Goal: Task Accomplishment & Management: Use online tool/utility

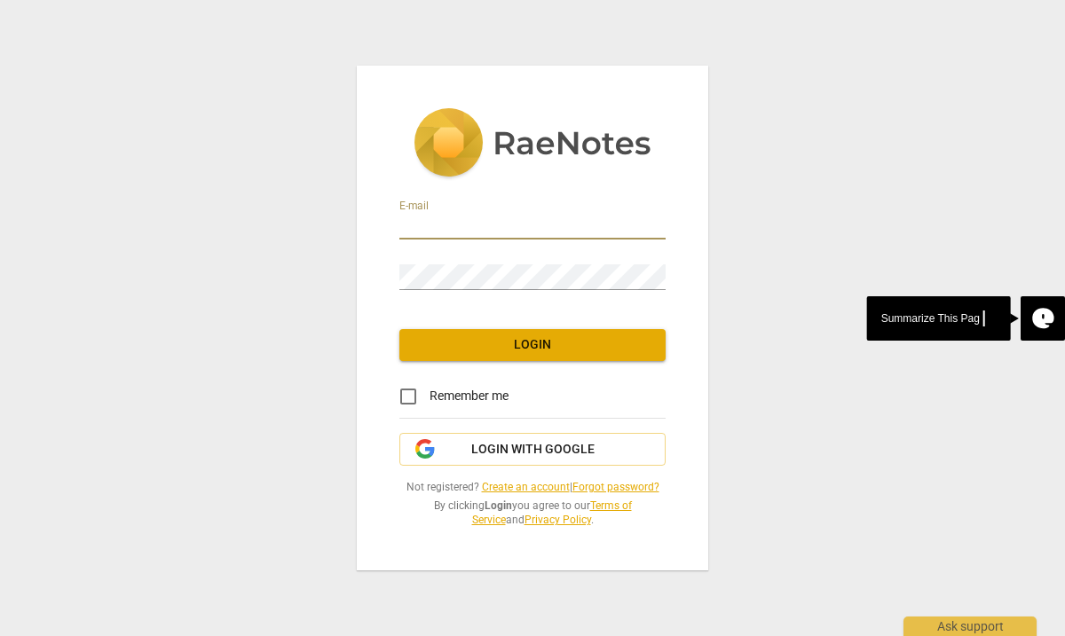
click at [442, 223] on input "email" at bounding box center [532, 227] width 266 height 26
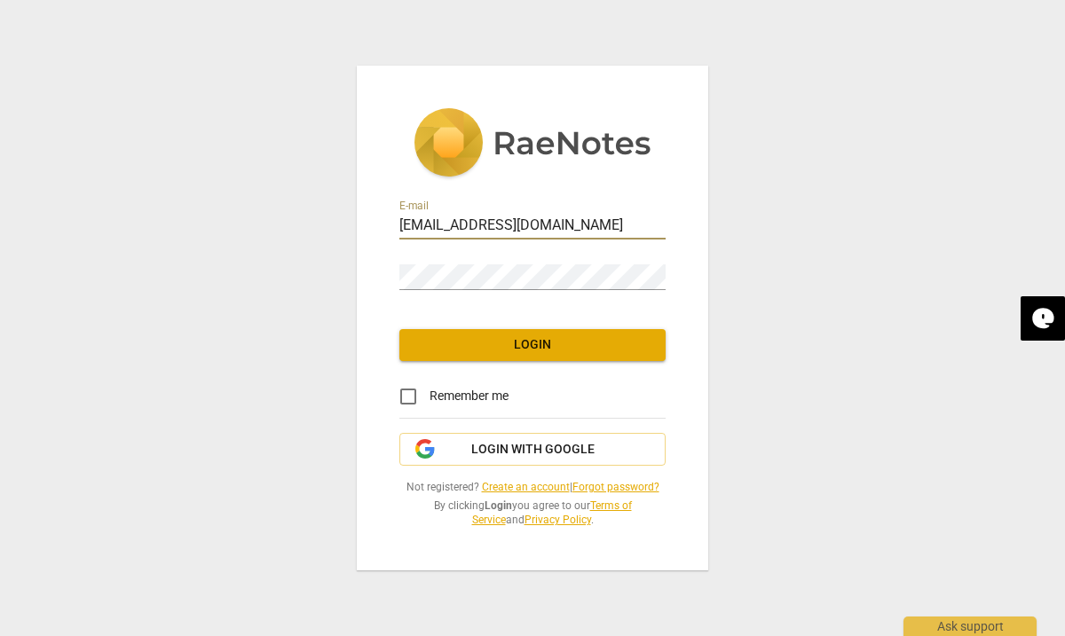
type input "[EMAIL_ADDRESS][DOMAIN_NAME]"
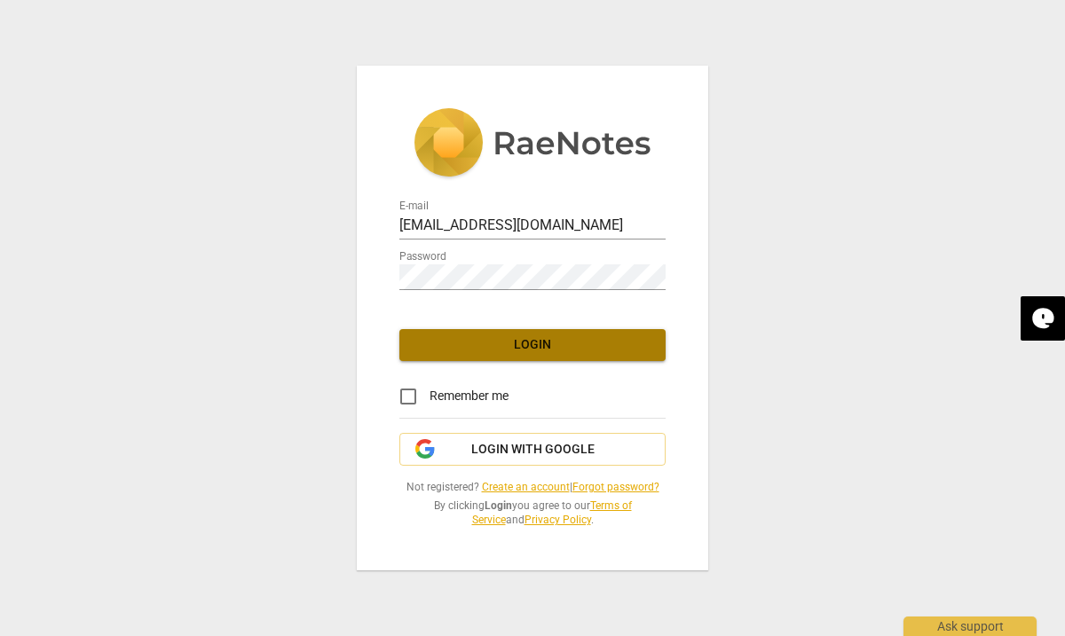
click at [512, 352] on span "Login" at bounding box center [533, 345] width 238 height 18
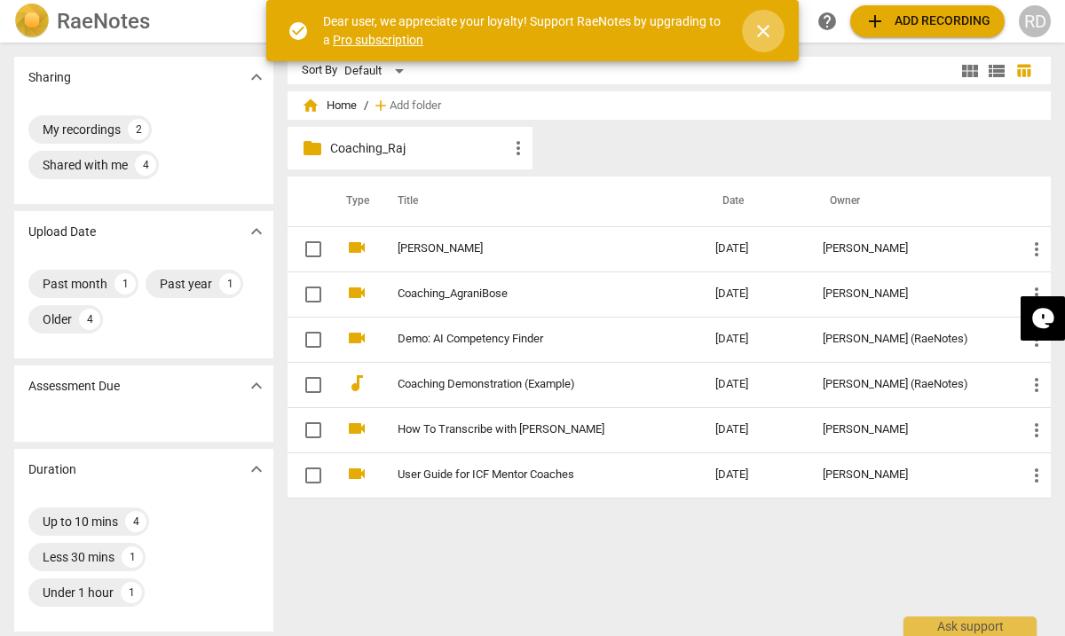
click at [754, 32] on span "close" at bounding box center [763, 30] width 21 height 21
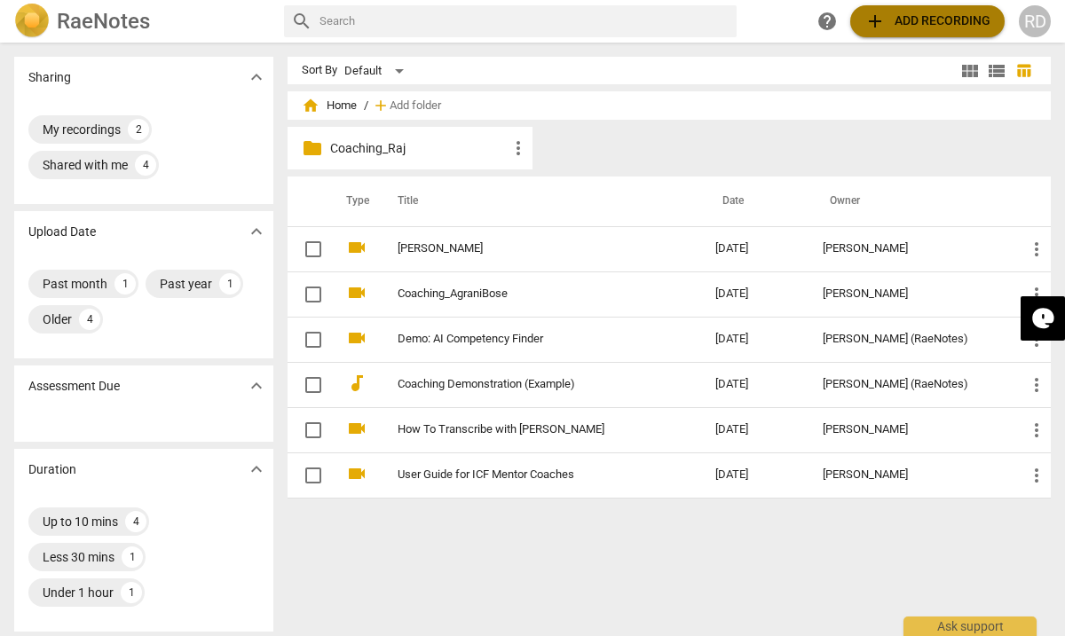
click at [908, 22] on span "add Add recording" at bounding box center [928, 21] width 126 height 21
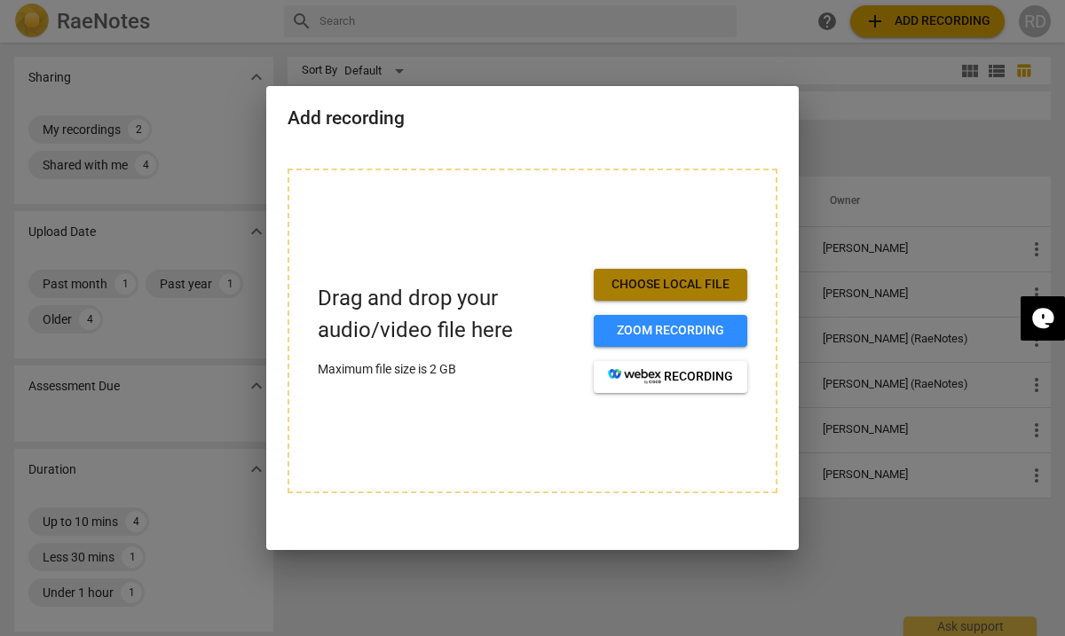
click at [678, 277] on span "Choose local file" at bounding box center [670, 285] width 125 height 18
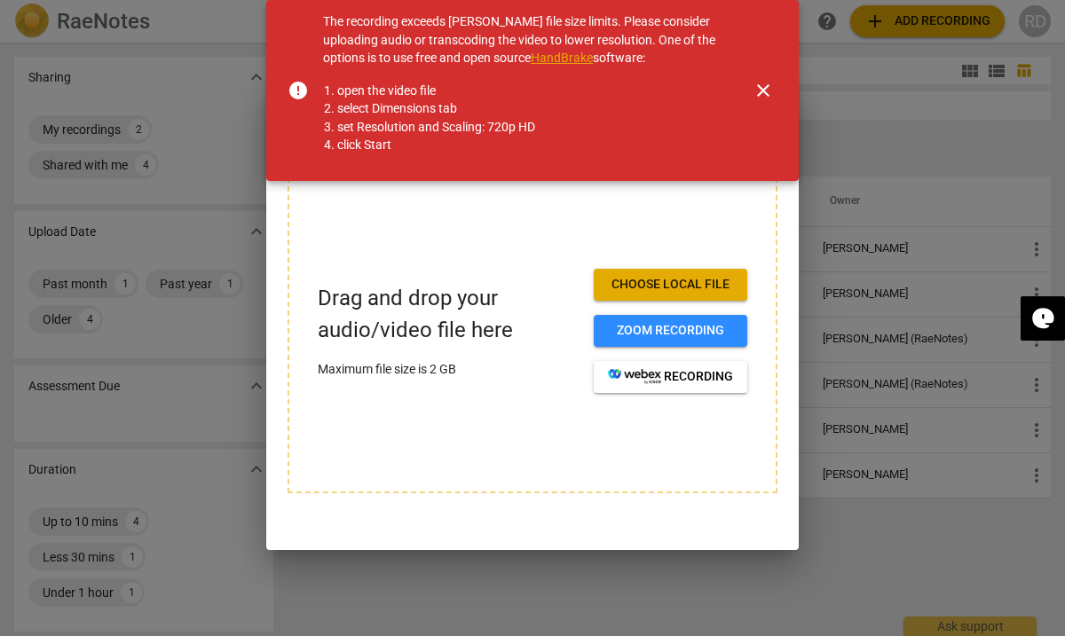
click at [575, 59] on link "HandBrake" at bounding box center [562, 58] width 62 height 14
click at [758, 90] on span "close" at bounding box center [763, 90] width 21 height 21
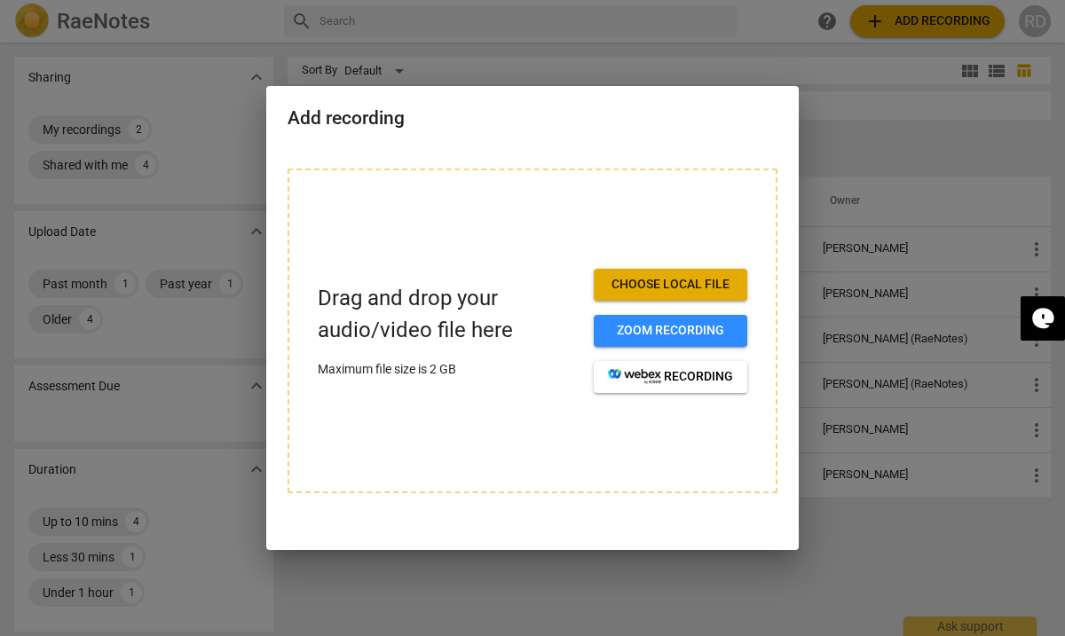
click at [665, 281] on span "Choose local file" at bounding box center [670, 285] width 125 height 18
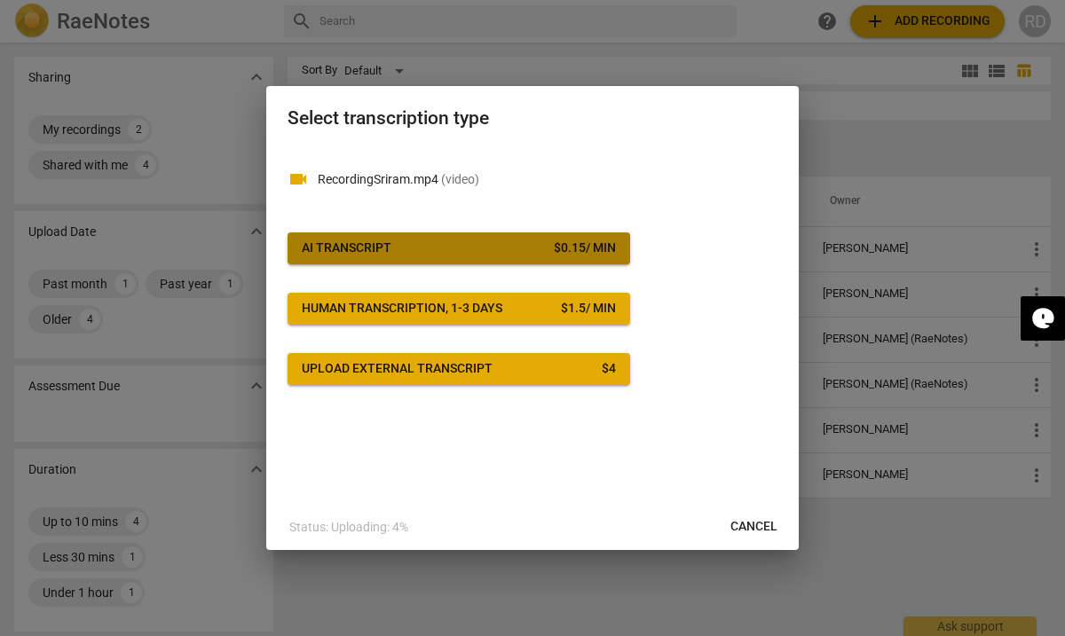
click at [515, 243] on span "AI Transcript $ 0.15 / min" at bounding box center [459, 249] width 314 height 18
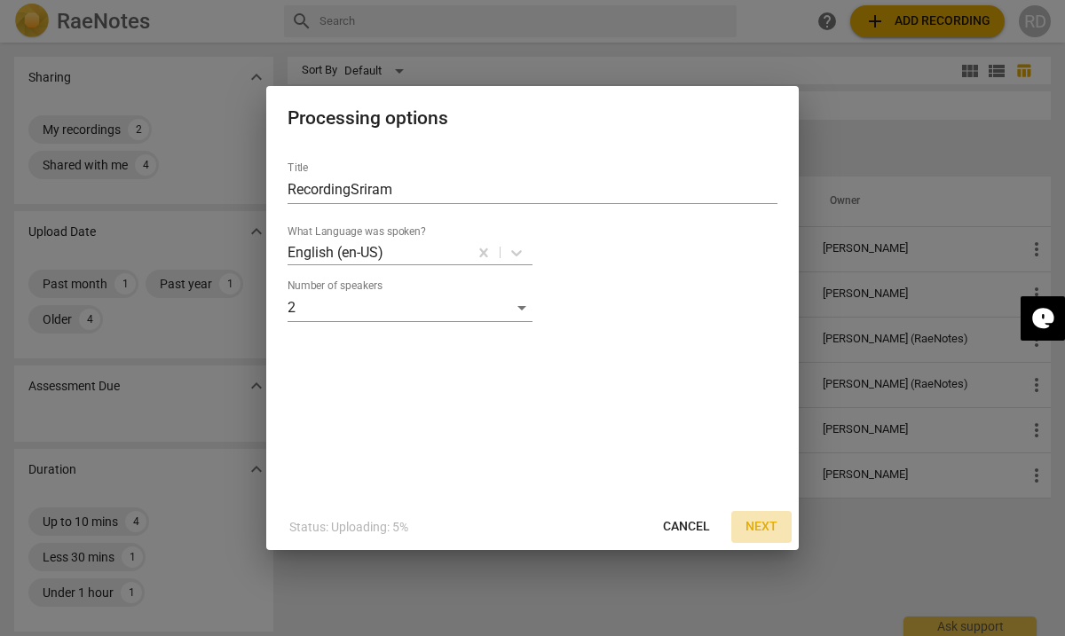
click at [765, 527] on span "Next" at bounding box center [762, 527] width 32 height 18
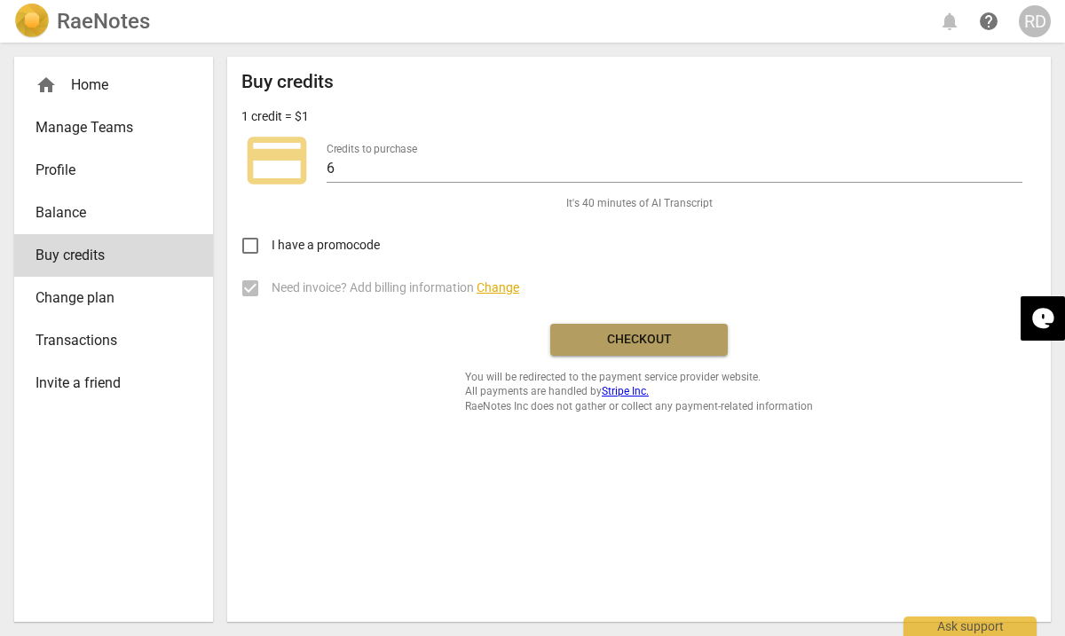
click at [633, 335] on span "Checkout" at bounding box center [639, 340] width 149 height 18
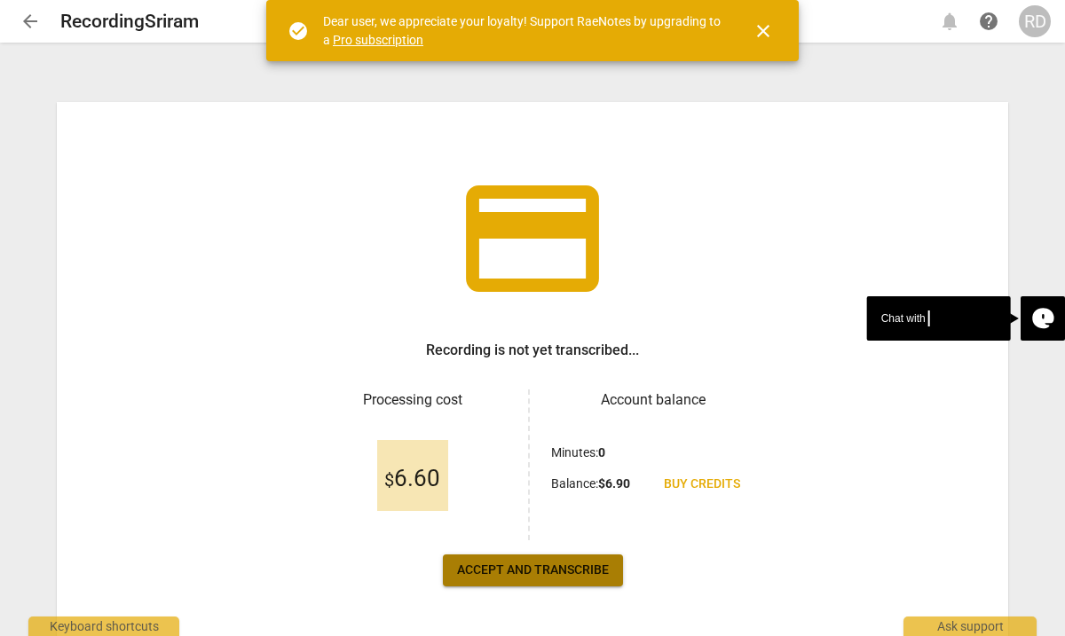
click at [526, 568] on span "Accept and transcribe" at bounding box center [533, 571] width 152 height 18
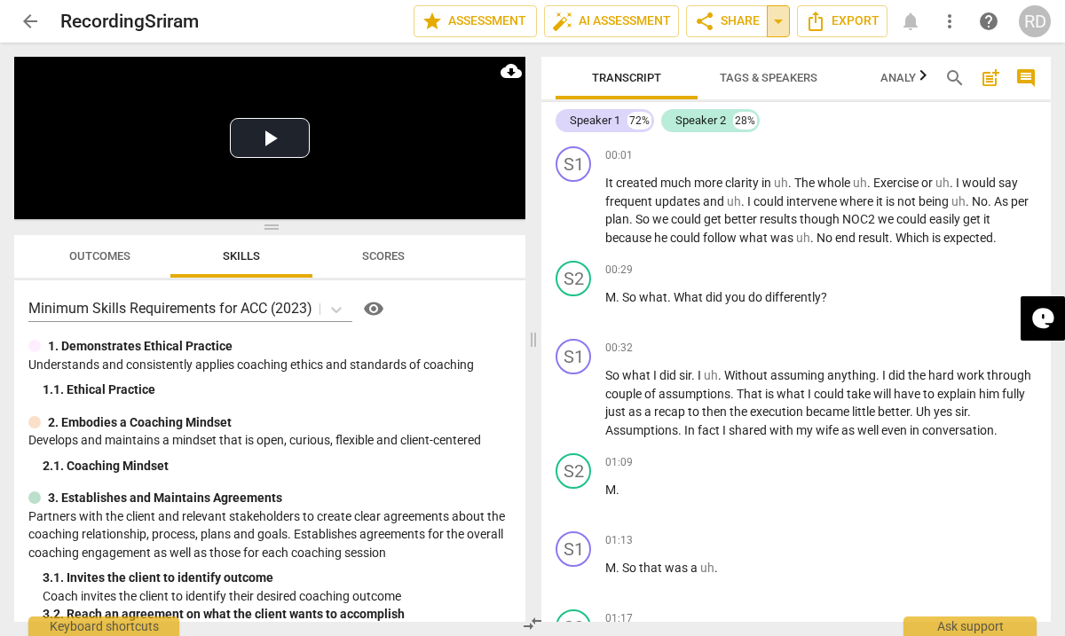
click at [780, 24] on span "arrow_drop_down" at bounding box center [778, 21] width 21 height 21
click at [753, 25] on span "share Share" at bounding box center [727, 21] width 66 height 21
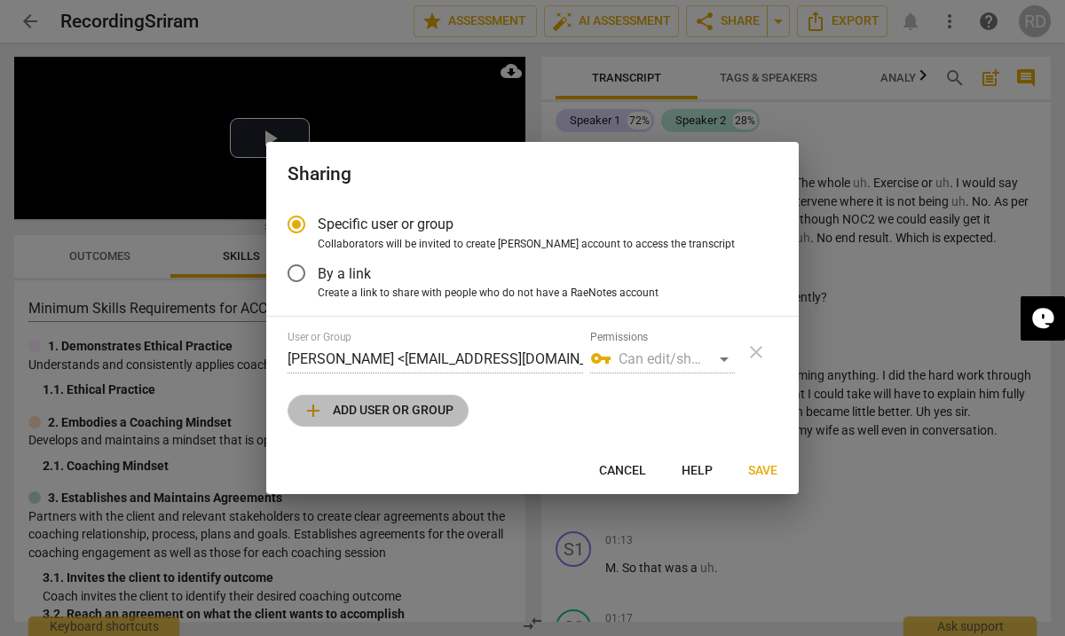
click at [395, 416] on span "add Add user or group" at bounding box center [378, 410] width 151 height 21
radio input "false"
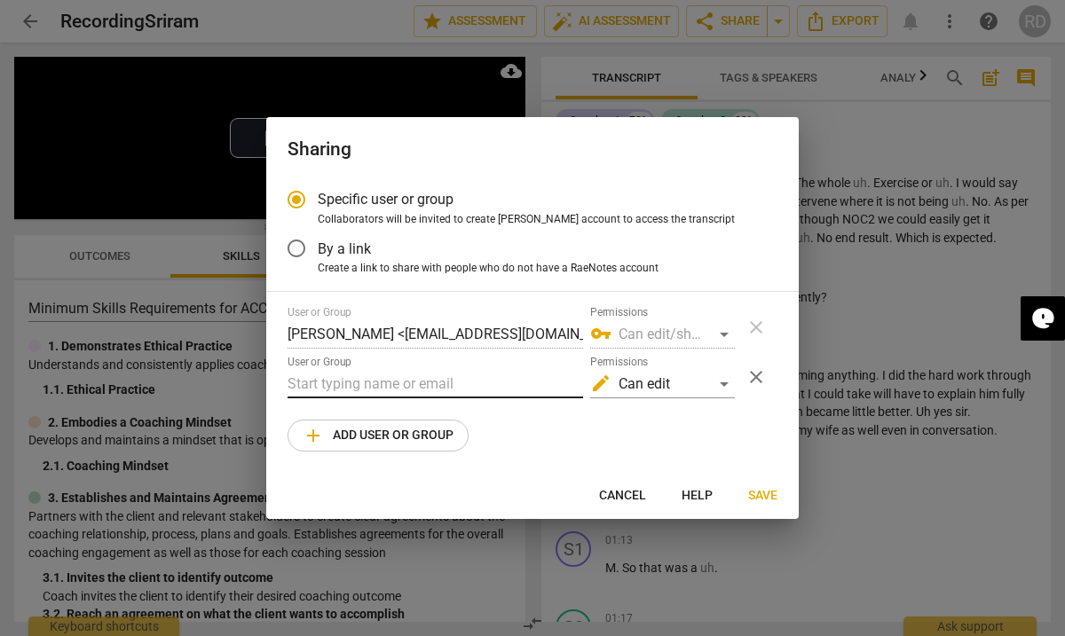
click at [372, 379] on input "text" at bounding box center [436, 384] width 296 height 28
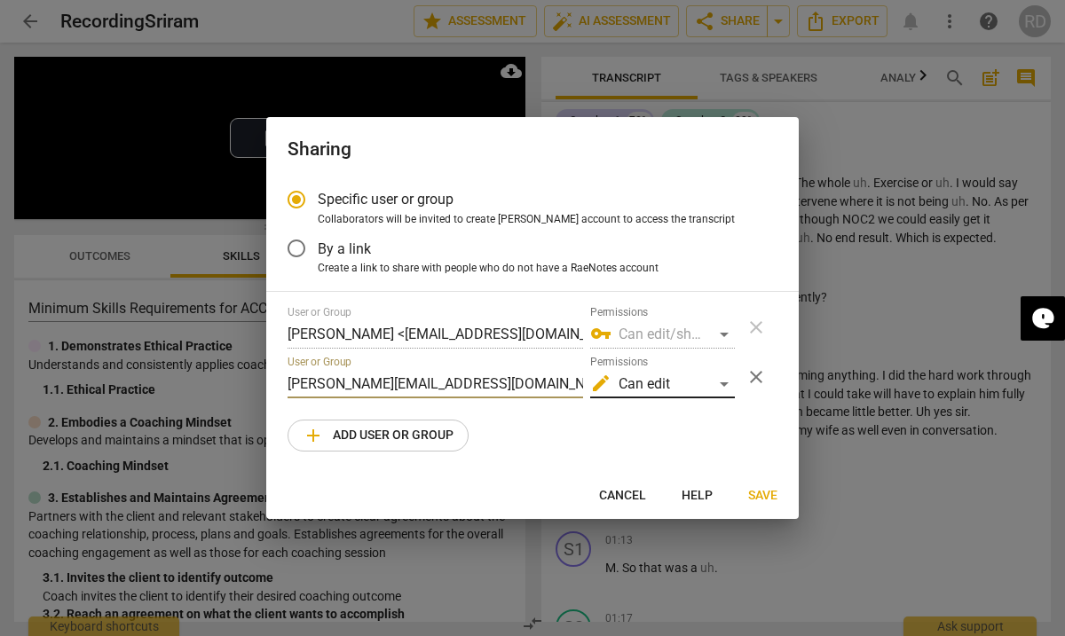
type input "pamela@transformbda.com"
click at [675, 385] on div "edit Can edit" at bounding box center [662, 384] width 145 height 28
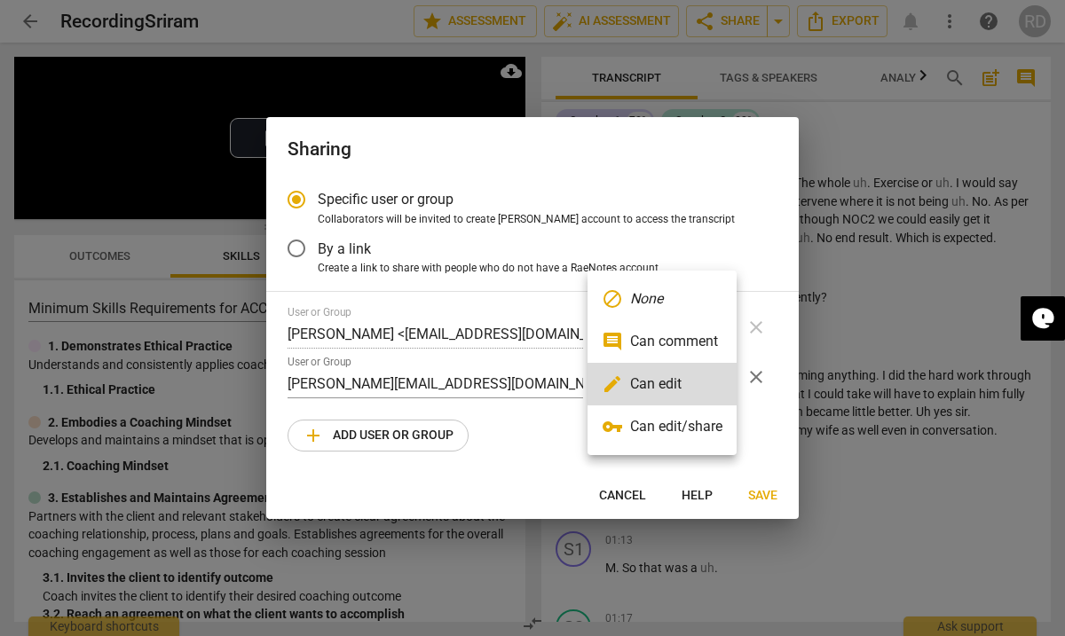
click at [672, 424] on li "vpn_key Can edit/share" at bounding box center [662, 427] width 149 height 43
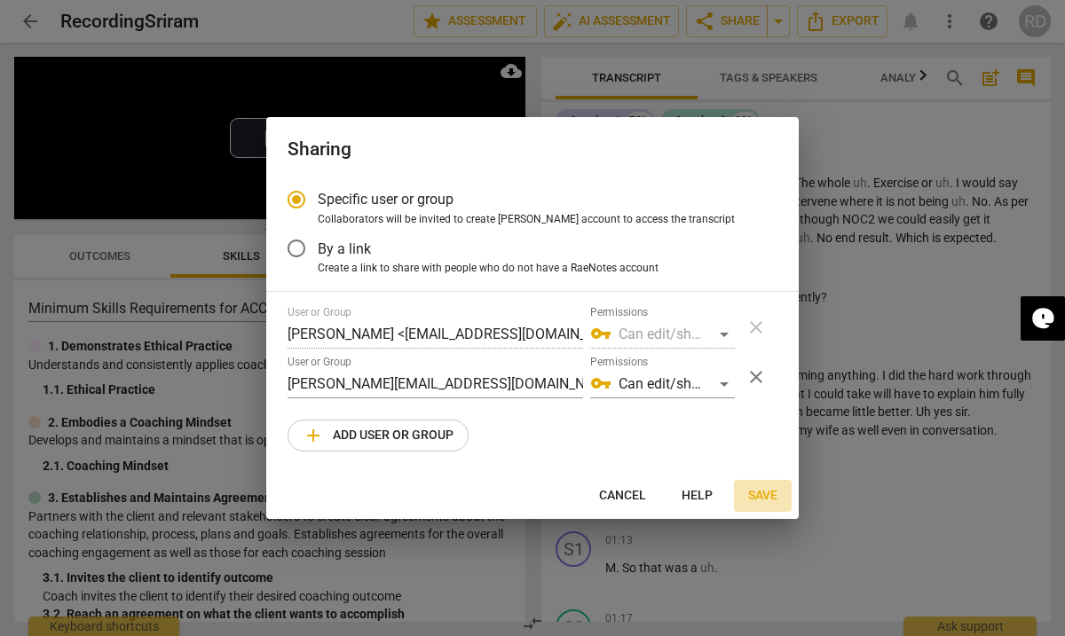
click at [765, 494] on span "Save" at bounding box center [762, 496] width 29 height 18
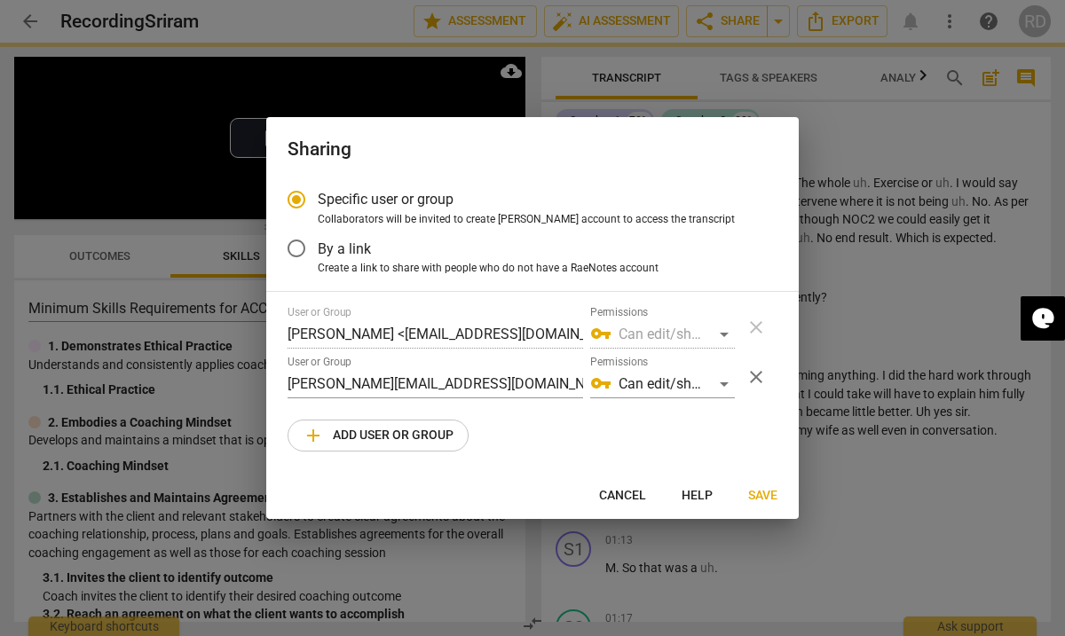
radio input "false"
type input "Pamela Barit Nolan <pamela@transformbda.com>"
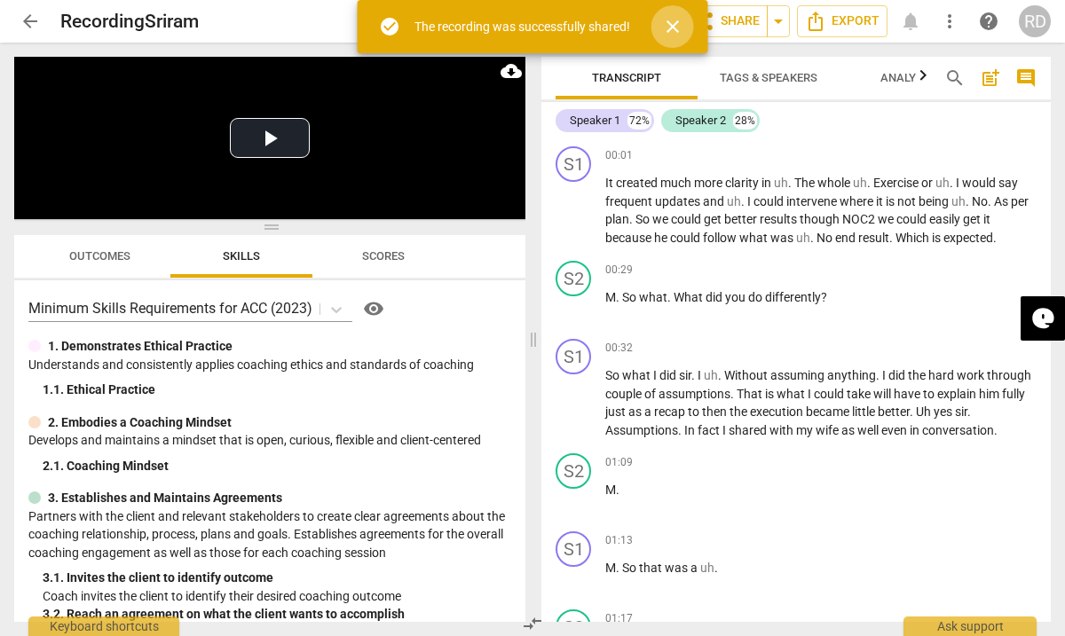
click at [671, 35] on span "close" at bounding box center [672, 26] width 21 height 21
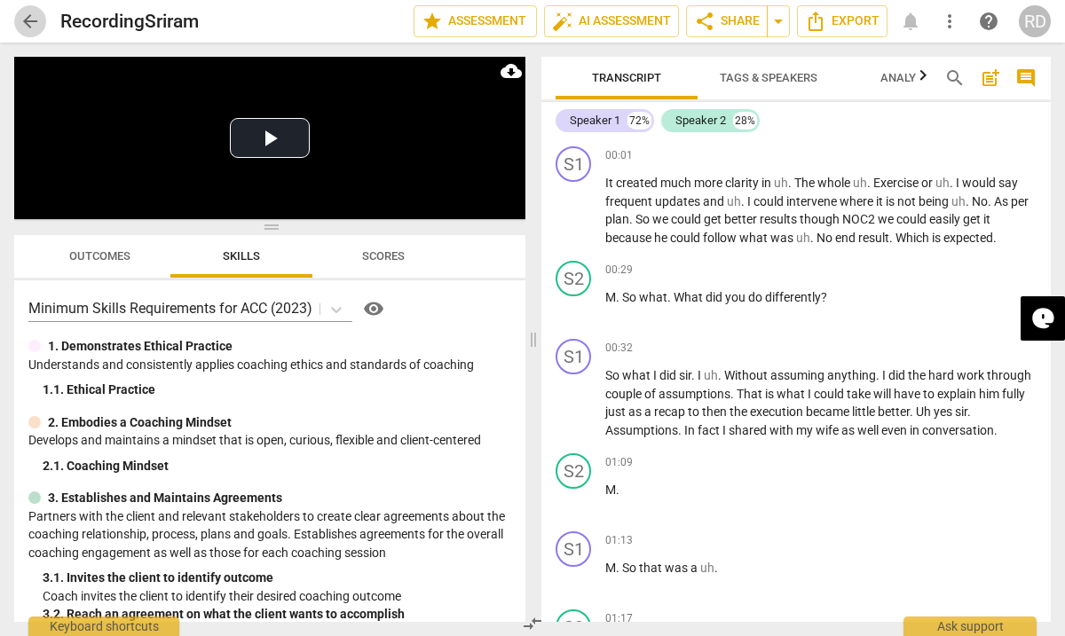
click at [27, 28] on span "arrow_back" at bounding box center [30, 21] width 21 height 21
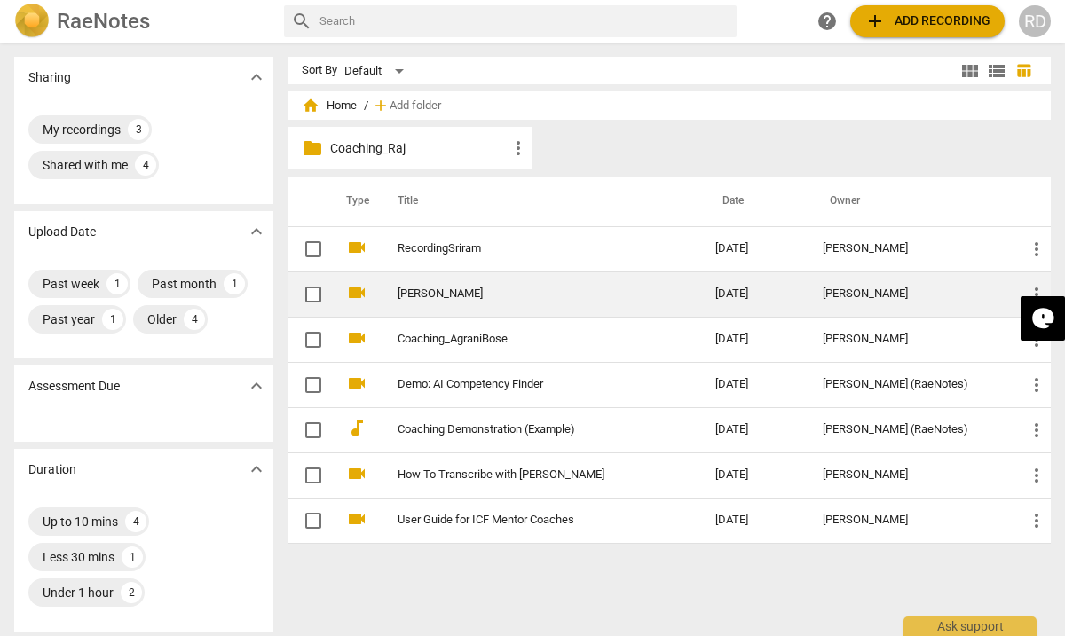
click at [532, 296] on link "[PERSON_NAME]" at bounding box center [525, 294] width 254 height 13
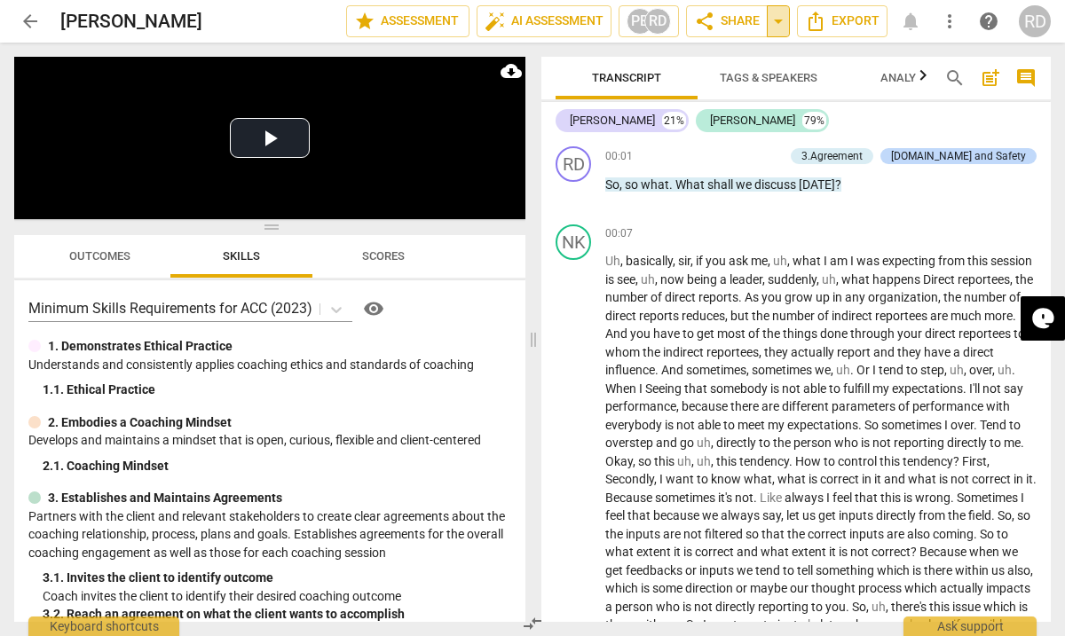
click at [775, 28] on span "arrow_drop_down" at bounding box center [778, 21] width 21 height 21
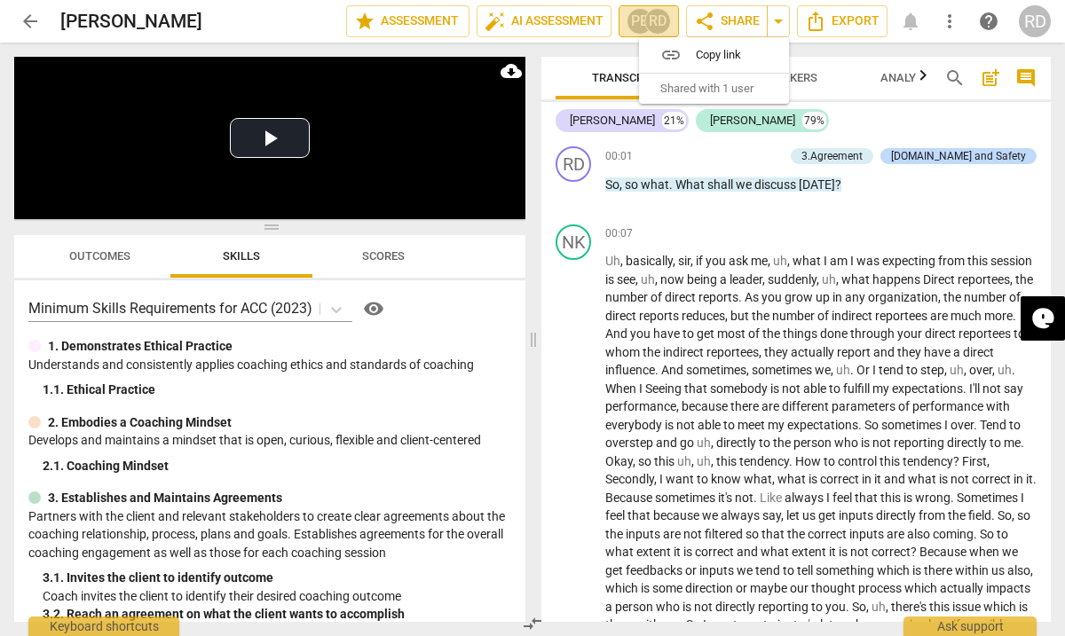
click at [653, 19] on div "RD" at bounding box center [657, 21] width 27 height 27
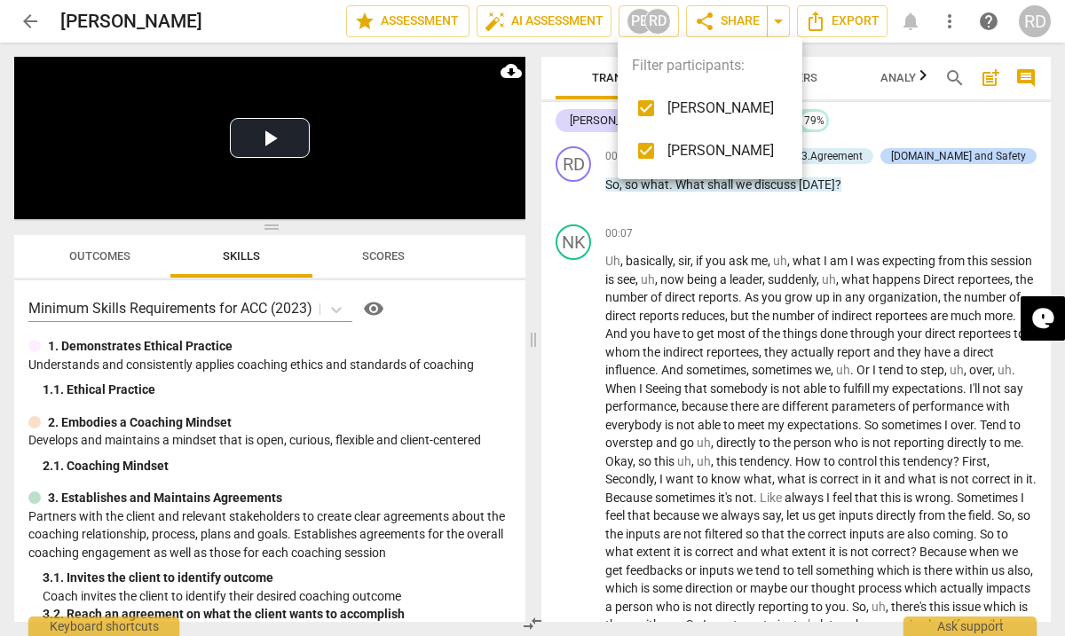
click at [779, 24] on div at bounding box center [532, 318] width 1065 height 636
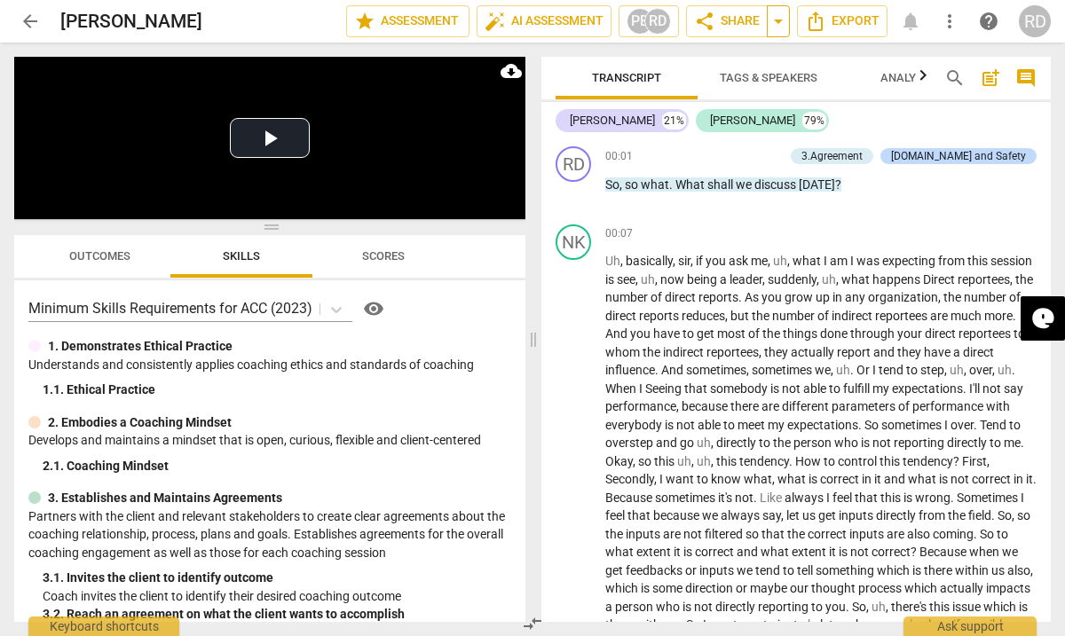
click at [778, 24] on span "arrow_drop_down" at bounding box center [778, 21] width 21 height 21
click at [703, 91] on span "Shared with 1 user" at bounding box center [706, 89] width 93 height 16
click at [723, 28] on span "share Share" at bounding box center [727, 21] width 66 height 21
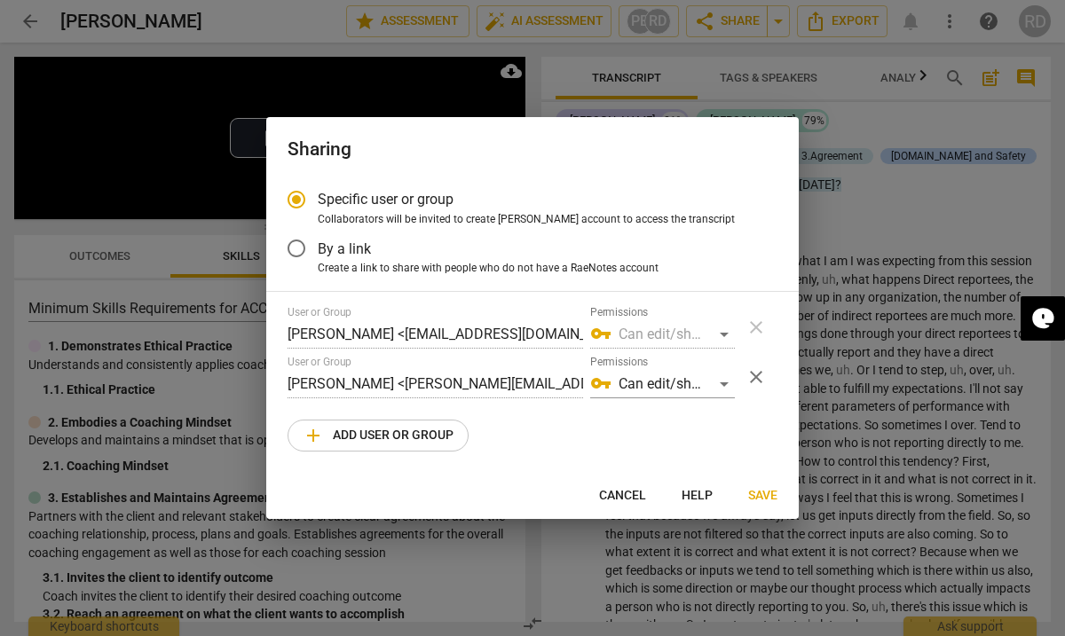
click at [875, 312] on div at bounding box center [532, 318] width 1065 height 636
radio input "false"
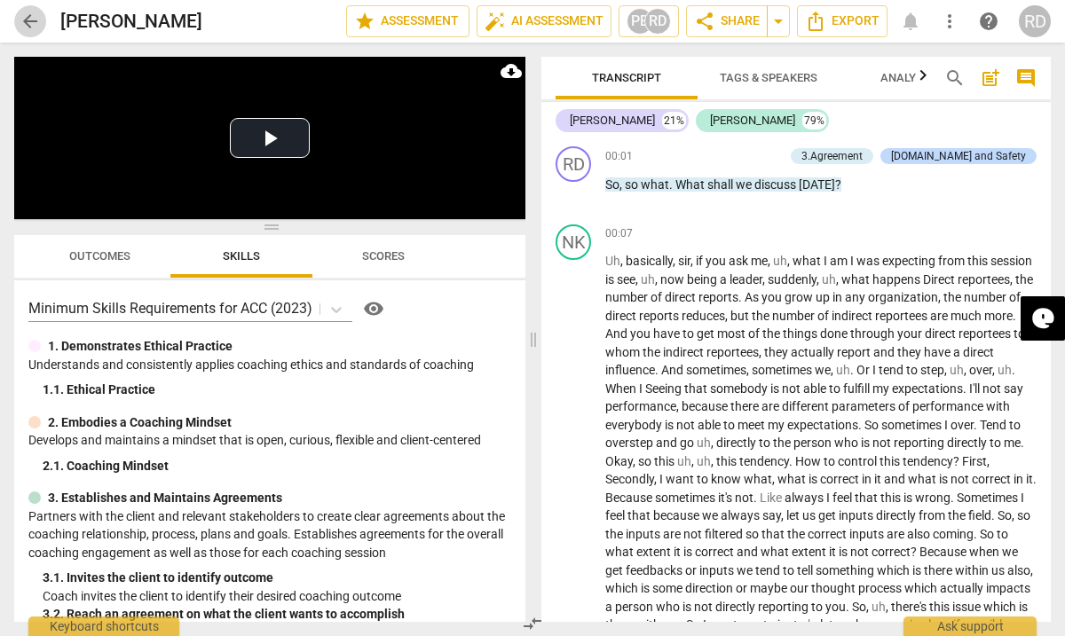
click at [32, 24] on span "arrow_back" at bounding box center [30, 21] width 21 height 21
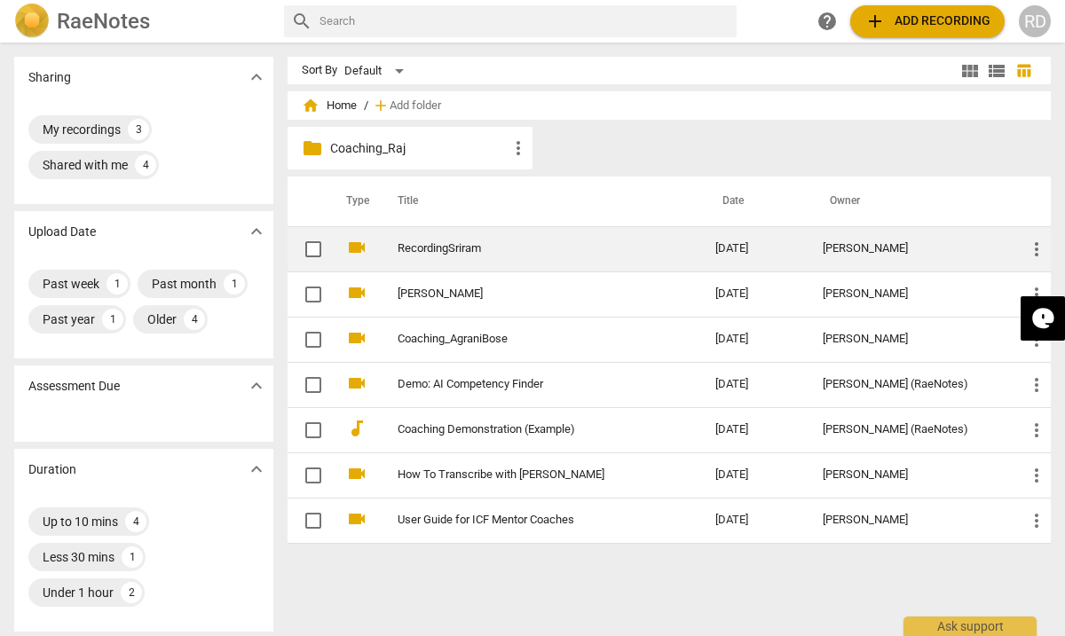
click at [504, 256] on td "RecordingSriram" at bounding box center [538, 248] width 325 height 45
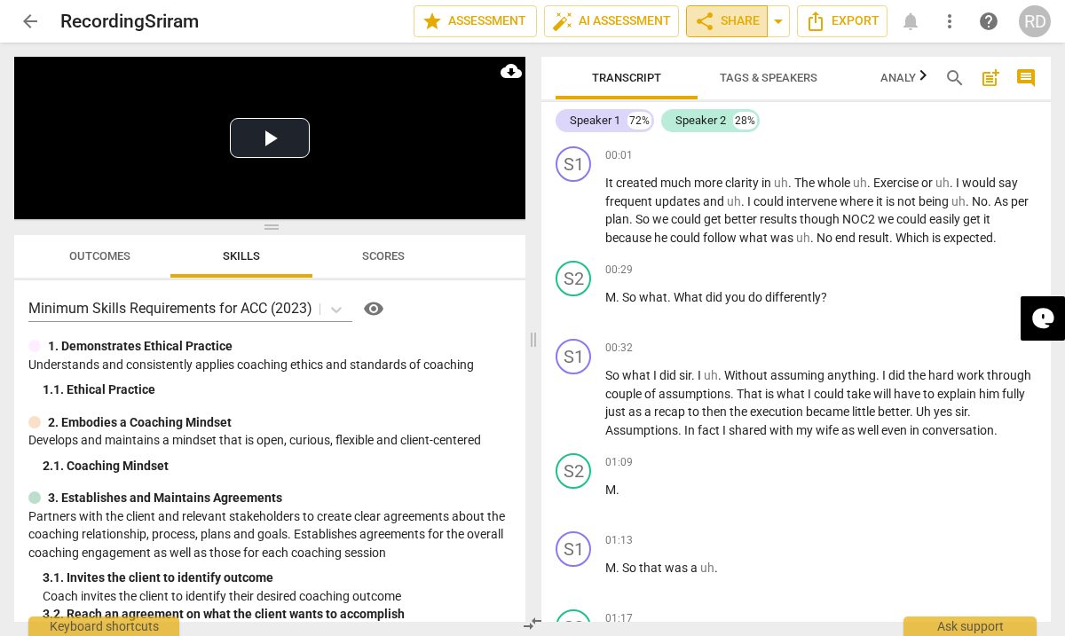
click at [724, 22] on span "share Share" at bounding box center [727, 21] width 66 height 21
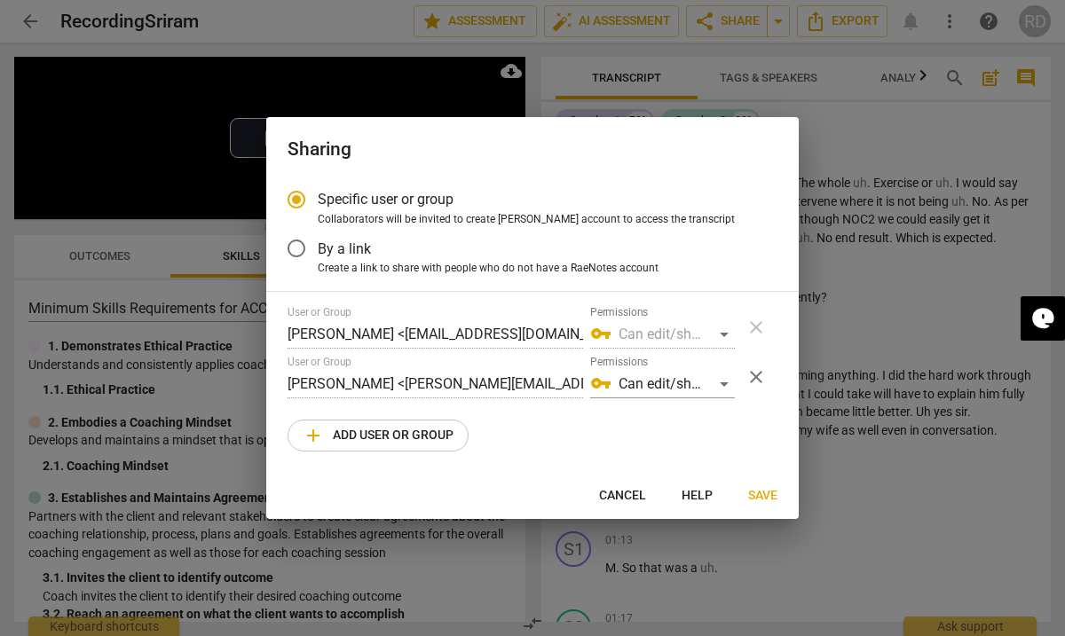
click at [860, 127] on div at bounding box center [532, 318] width 1065 height 636
radio input "false"
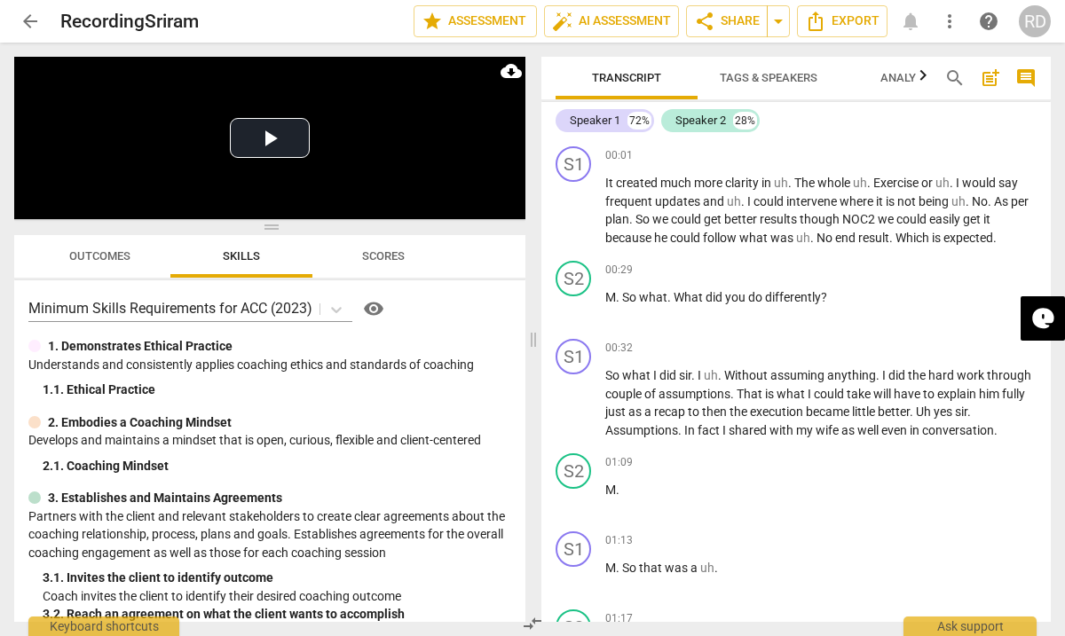
click at [27, 22] on span "arrow_back" at bounding box center [30, 21] width 21 height 21
